Goal: Transaction & Acquisition: Purchase product/service

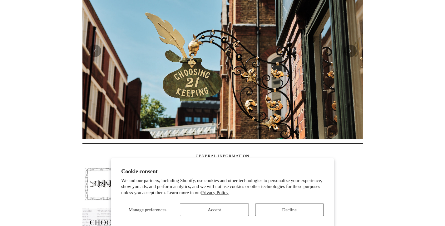
scroll to position [162, 0]
click at [227, 206] on button "Accept" at bounding box center [214, 210] width 69 height 12
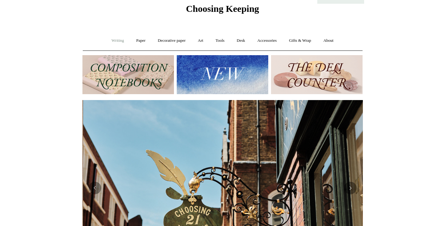
scroll to position [0, 280]
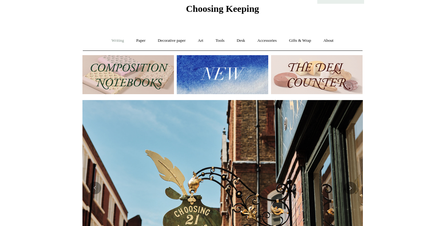
click at [119, 43] on link "Writing +" at bounding box center [118, 40] width 24 height 17
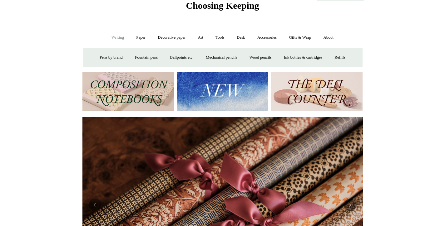
scroll to position [22, 0]
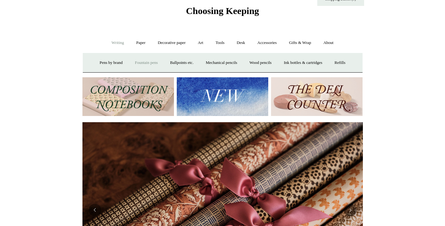
click at [142, 64] on link "Fountain pens +" at bounding box center [146, 63] width 34 height 17
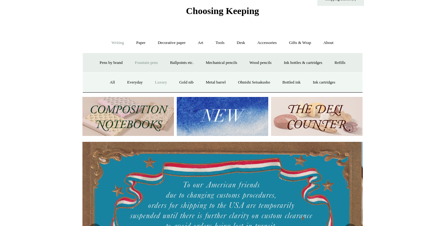
scroll to position [0, 0]
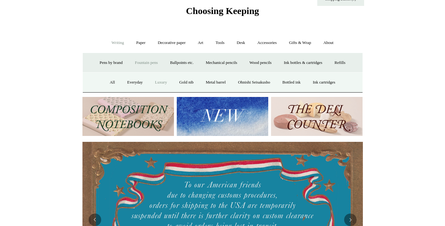
click at [157, 82] on link "Luxury" at bounding box center [160, 82] width 23 height 17
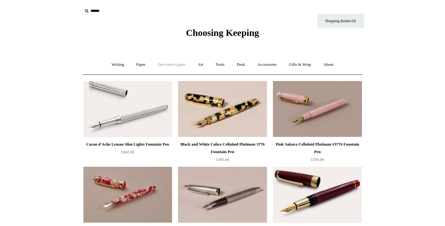
click at [182, 65] on link "Decorative paper +" at bounding box center [171, 65] width 39 height 17
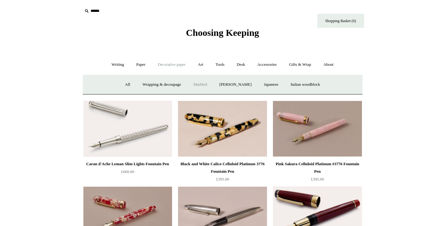
click at [192, 83] on link "Marbled" at bounding box center [200, 85] width 25 height 17
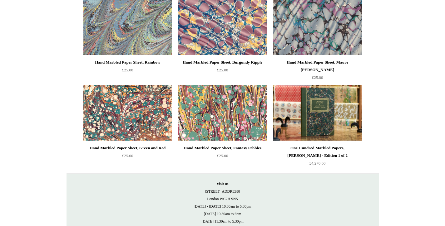
scroll to position [84, 0]
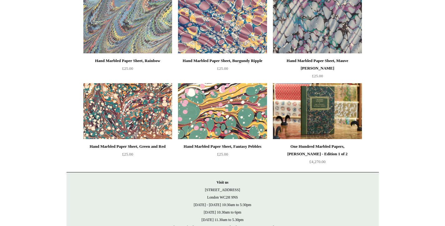
click at [203, 94] on img at bounding box center [222, 111] width 89 height 56
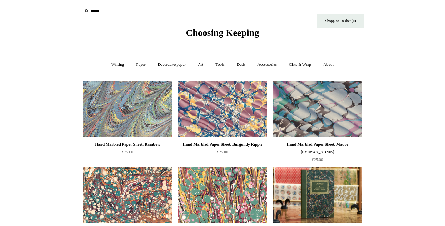
scroll to position [0, 0]
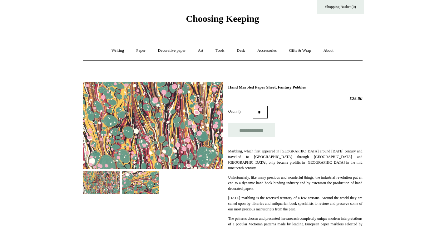
scroll to position [16, 0]
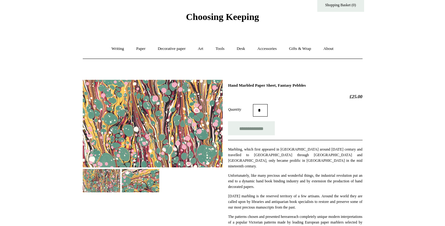
click at [137, 181] on img at bounding box center [140, 180] width 37 height 23
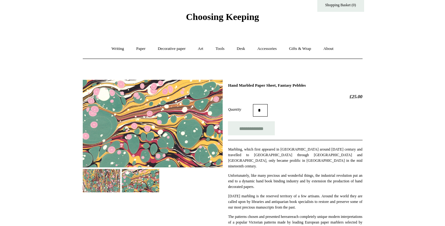
click at [106, 181] on img at bounding box center [101, 180] width 37 height 23
